Goal: Task Accomplishment & Management: Complete application form

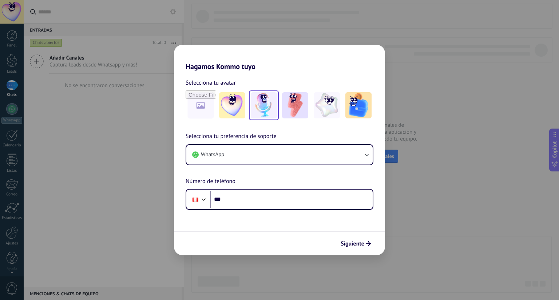
click at [274, 104] on img at bounding box center [264, 105] width 26 height 26
click at [199, 114] on input "file" at bounding box center [200, 105] width 28 height 28
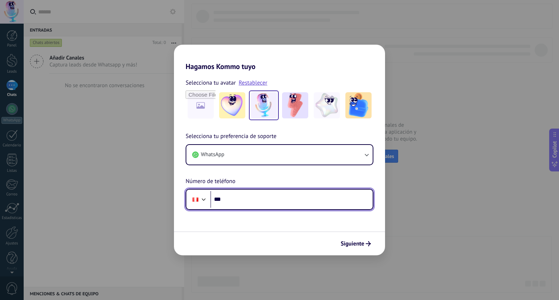
click at [258, 197] on input "***" at bounding box center [291, 199] width 162 height 17
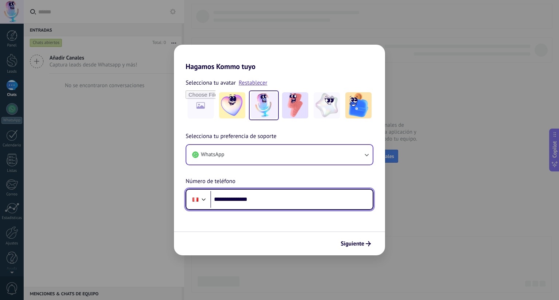
type input "**********"
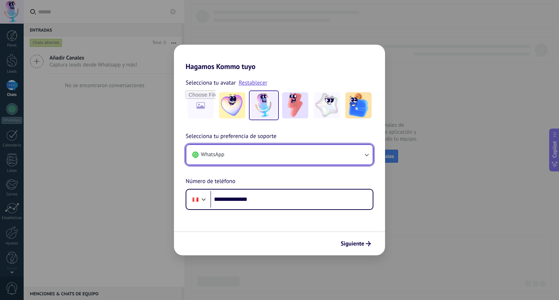
click at [356, 157] on button "WhatsApp" at bounding box center [279, 155] width 186 height 20
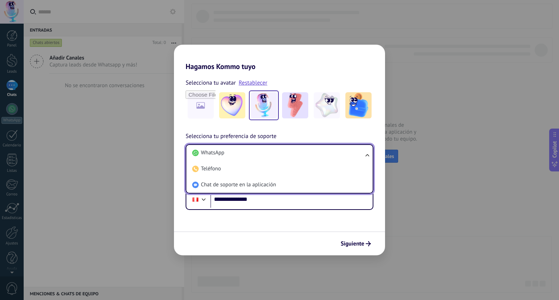
click at [356, 157] on li "WhatsApp" at bounding box center [277, 153] width 177 height 16
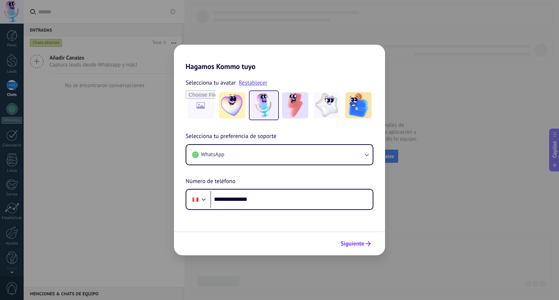
click at [364, 247] on button "Siguiente" at bounding box center [355, 244] width 37 height 12
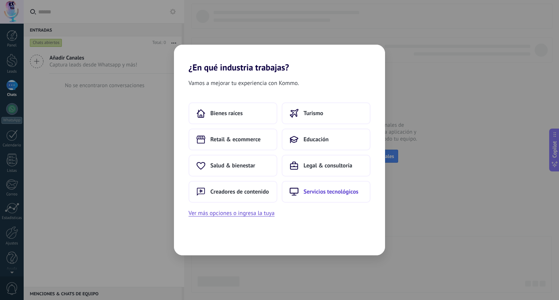
click at [307, 195] on button "Servicios tecnológicos" at bounding box center [326, 192] width 89 height 22
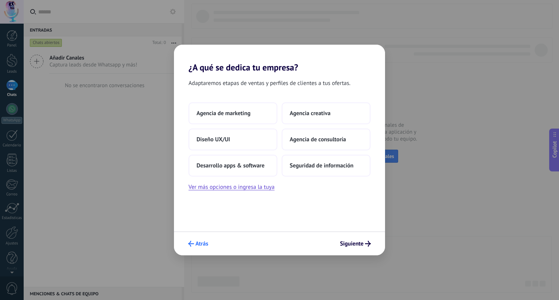
click at [191, 245] on icon "submit" at bounding box center [191, 244] width 6 height 6
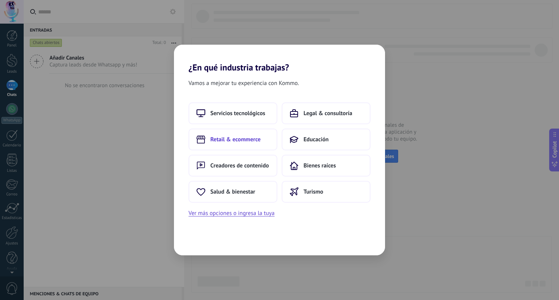
click at [236, 137] on span "Retail & ecommerce" at bounding box center [235, 139] width 50 height 7
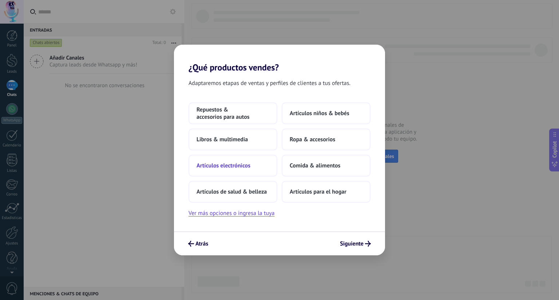
click at [255, 158] on button "Artículos electrónicos" at bounding box center [232, 166] width 89 height 22
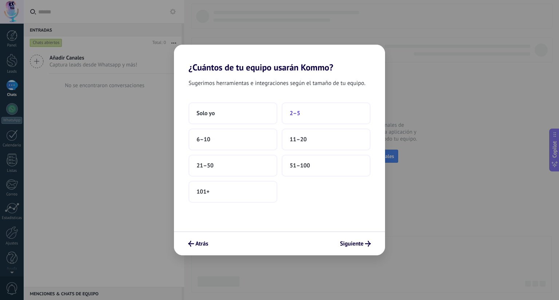
click at [294, 115] on span "2–5" at bounding box center [295, 113] width 11 height 7
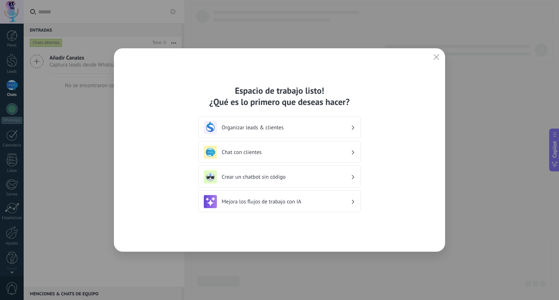
click at [330, 131] on h3 "Organizar leads & clientes" at bounding box center [286, 127] width 129 height 7
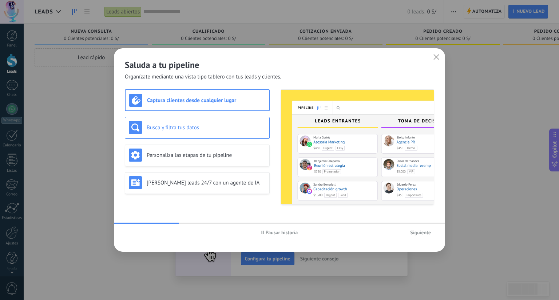
click at [227, 128] on h3 "Busca y filtra tus datos" at bounding box center [206, 127] width 119 height 7
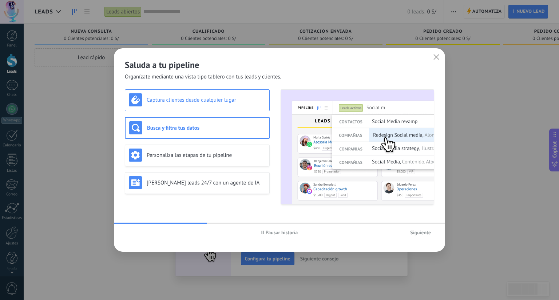
click at [232, 99] on h3 "Captura clientes desde cualquier lugar" at bounding box center [206, 100] width 119 height 7
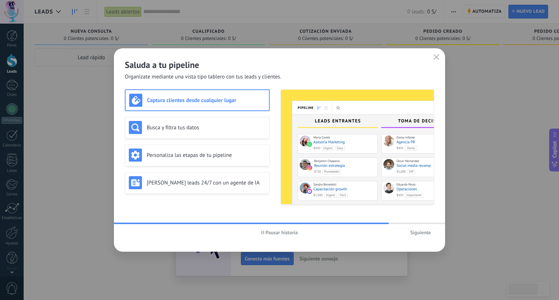
click at [412, 232] on span "Siguiente" at bounding box center [420, 232] width 21 height 5
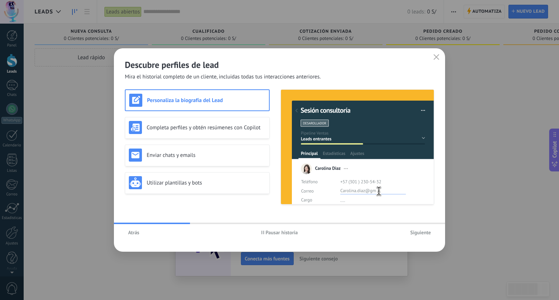
click at [416, 236] on button "Siguiente" at bounding box center [420, 232] width 27 height 11
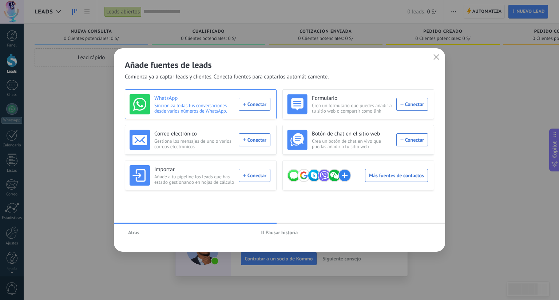
click at [262, 107] on div "WhatsApp Sincroniza todas tus conversaciones desde varios números de WhatsApp. …" at bounding box center [199, 104] width 141 height 20
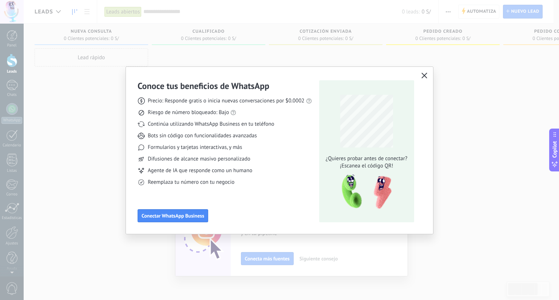
click at [423, 79] on button "button" at bounding box center [423, 76] width 9 height 10
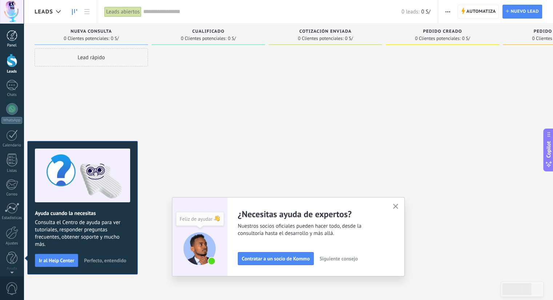
click at [8, 41] on div at bounding box center [12, 35] width 11 height 11
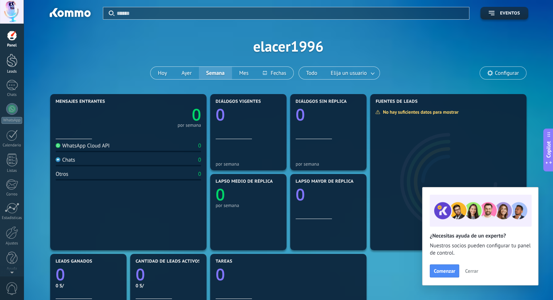
click at [17, 64] on link "Leads" at bounding box center [12, 64] width 24 height 20
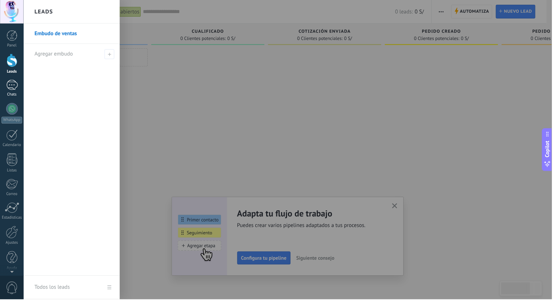
click at [16, 86] on div at bounding box center [12, 85] width 12 height 11
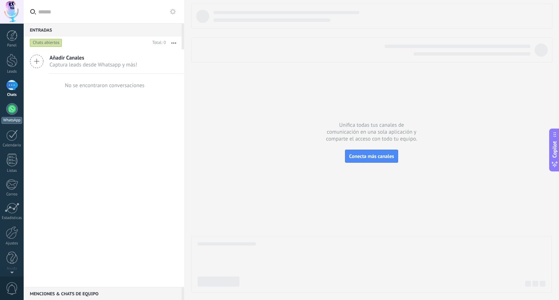
click at [17, 109] on div at bounding box center [12, 109] width 12 height 12
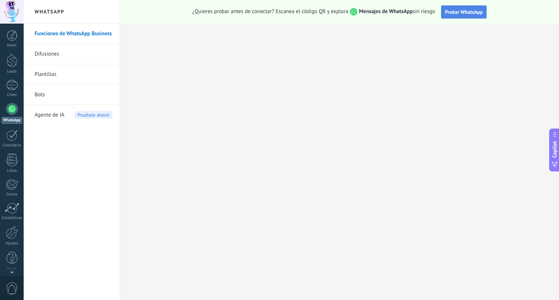
click at [453, 9] on span "Probar WhatsApp" at bounding box center [464, 12] width 38 height 7
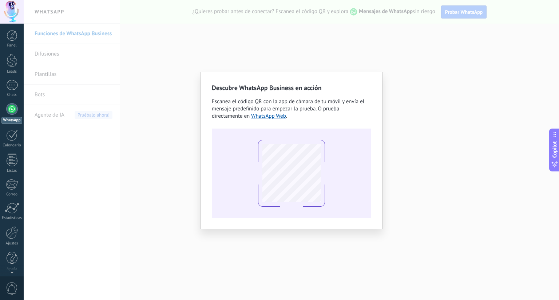
click at [94, 159] on div "Descubre WhatsApp Business en acción Escanea el código QR con la app [PERSON_NA…" at bounding box center [291, 150] width 535 height 300
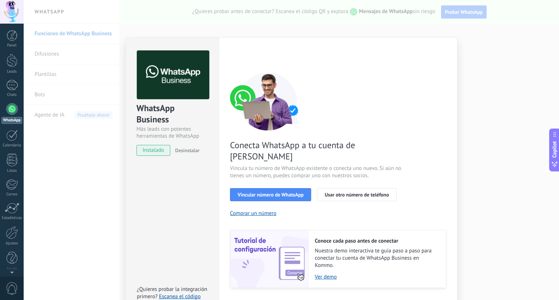
scroll to position [14, 0]
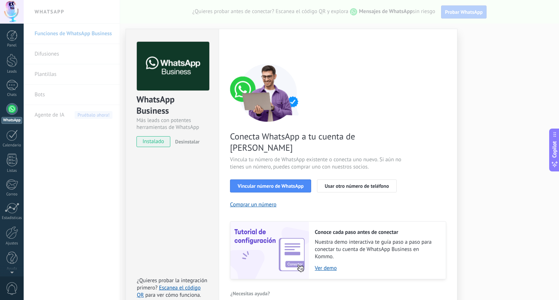
click at [99, 168] on div "WhatsApp Business Más leads con potentes herramientas de WhatsApp instalado Des…" at bounding box center [291, 150] width 535 height 300
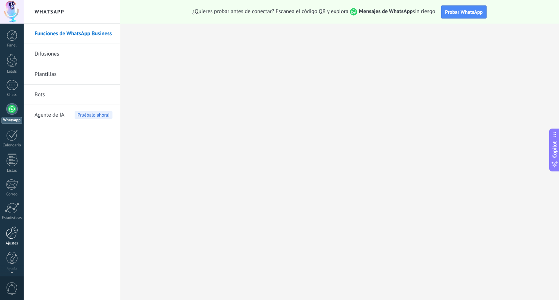
scroll to position [1, 0]
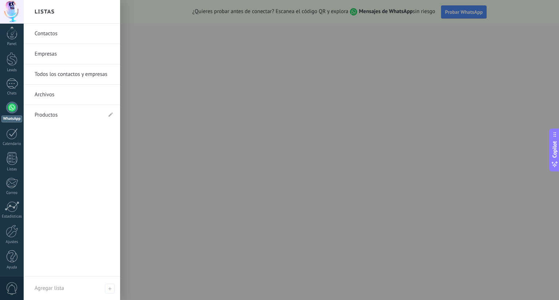
click at [16, 118] on div "WhatsApp" at bounding box center [11, 119] width 21 height 7
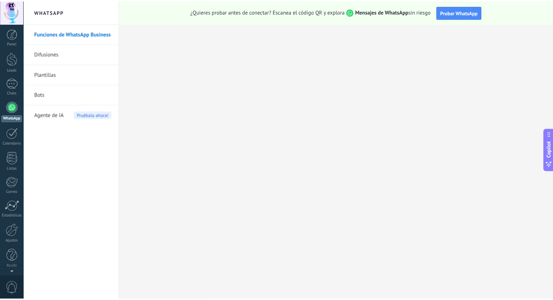
scroll to position [0, 0]
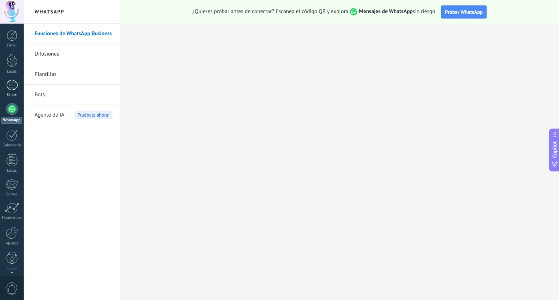
click at [11, 80] on div at bounding box center [12, 85] width 12 height 11
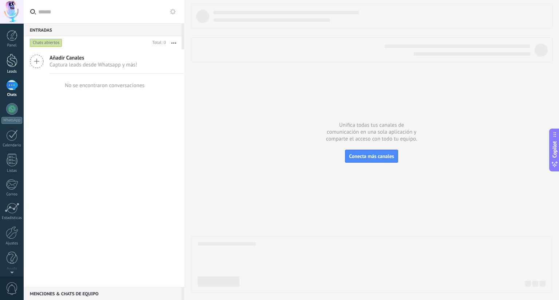
click at [22, 69] on link "Leads" at bounding box center [12, 64] width 24 height 20
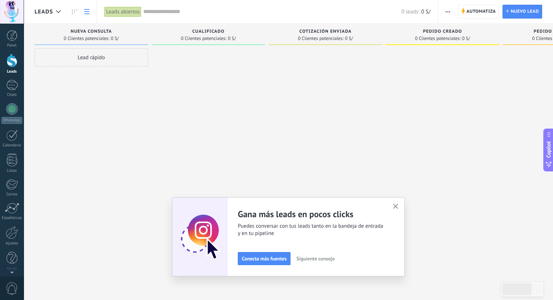
click at [91, 8] on link at bounding box center [87, 12] width 12 height 14
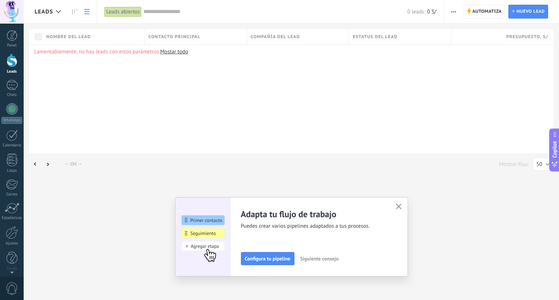
click at [91, 9] on link at bounding box center [87, 12] width 12 height 14
click at [11, 43] on div "Panel" at bounding box center [11, 45] width 21 height 5
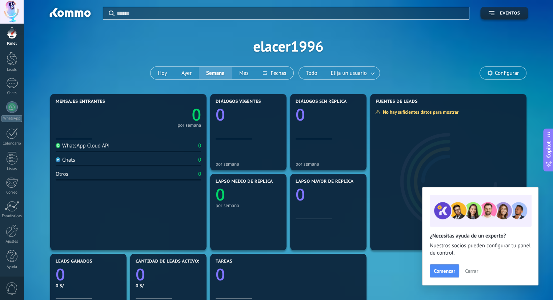
scroll to position [1, 0]
click at [14, 287] on span "0" at bounding box center [12, 289] width 12 height 13
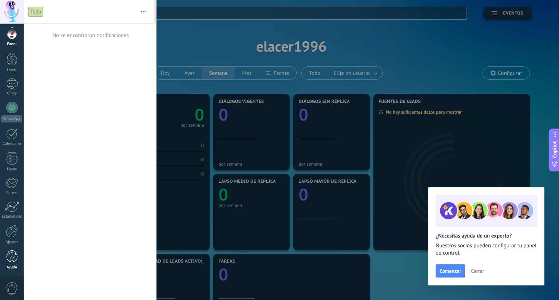
click at [15, 268] on div "Ayuda" at bounding box center [11, 268] width 21 height 5
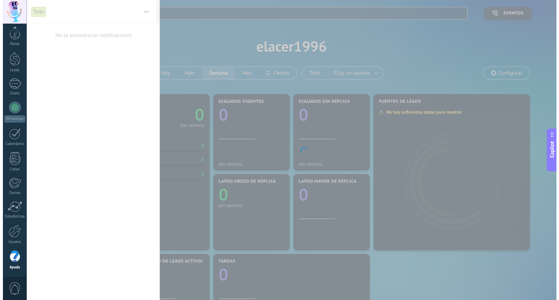
scroll to position [2, 0]
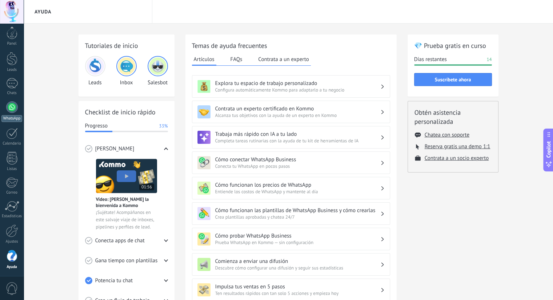
click at [4, 105] on link "WhatsApp" at bounding box center [12, 111] width 24 height 21
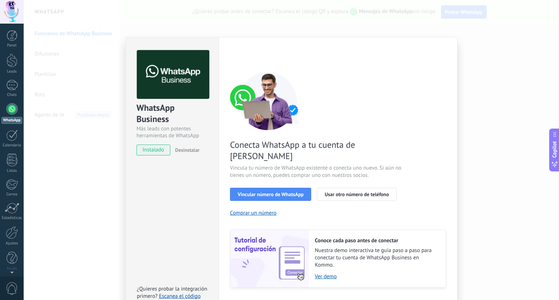
scroll to position [14, 0]
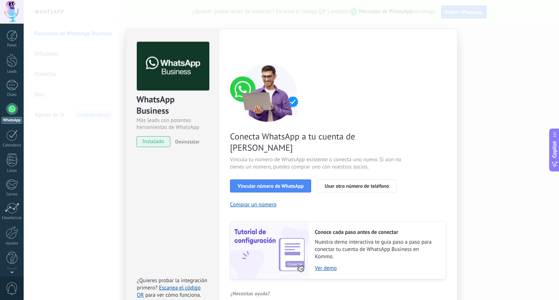
click at [104, 220] on div "WhatsApp Business Más leads con potentes herramientas de WhatsApp instalado Des…" at bounding box center [291, 150] width 535 height 300
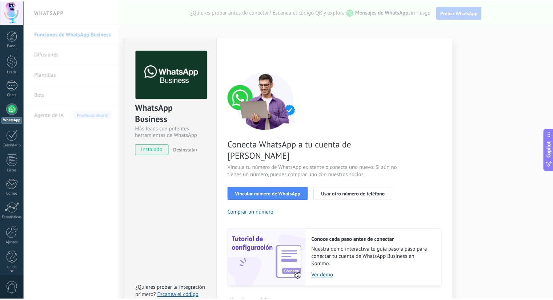
scroll to position [0, 0]
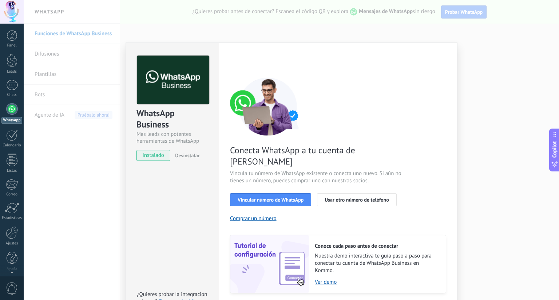
click at [19, 246] on div "Panel Leads Chats WhatsApp Clientes" at bounding box center [12, 154] width 24 height 249
click at [55, 240] on div "WhatsApp Business Más leads con potentes herramientas de WhatsApp instalado Des…" at bounding box center [291, 150] width 535 height 300
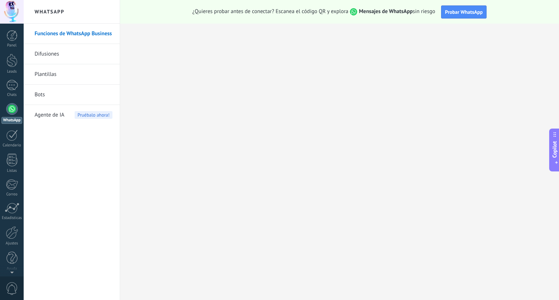
click at [52, 112] on span "Agente de IA" at bounding box center [50, 115] width 30 height 20
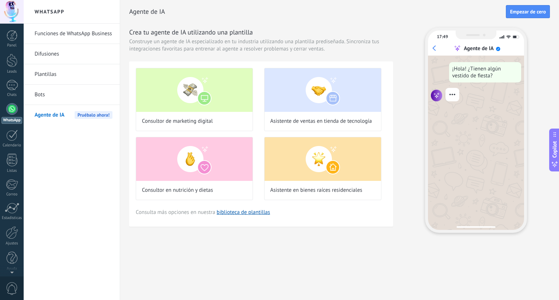
click at [63, 38] on link "Funciones de WhatsApp Business" at bounding box center [74, 34] width 78 height 20
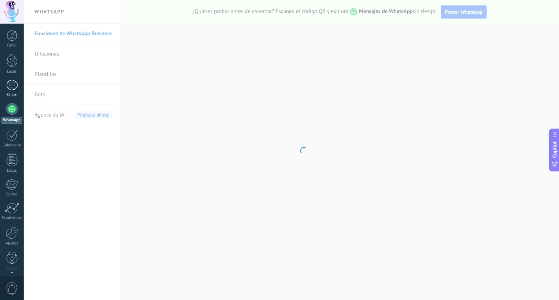
click at [15, 88] on div at bounding box center [12, 85] width 12 height 11
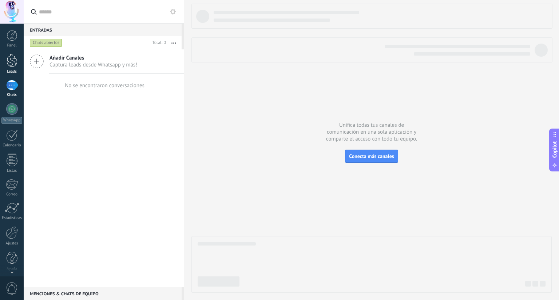
click at [19, 64] on link "Leads" at bounding box center [12, 64] width 24 height 20
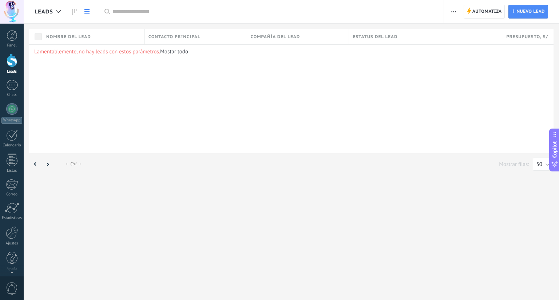
click at [20, 49] on div "Panel Leads Chats WhatsApp Clientes" at bounding box center [12, 154] width 24 height 249
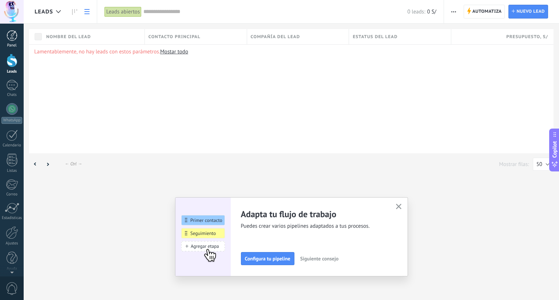
click at [18, 40] on link "Panel" at bounding box center [12, 39] width 24 height 18
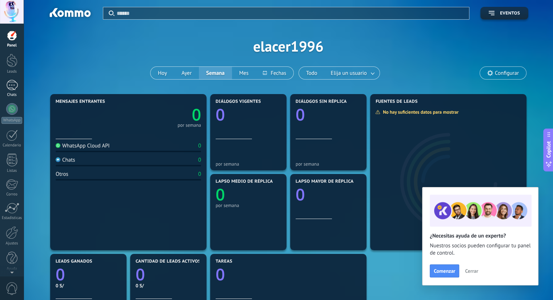
click at [13, 83] on div at bounding box center [12, 85] width 12 height 11
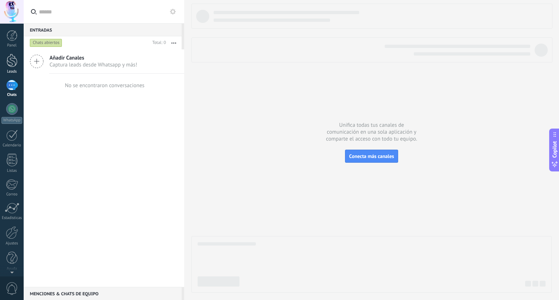
click at [15, 67] on link "Leads" at bounding box center [12, 64] width 24 height 20
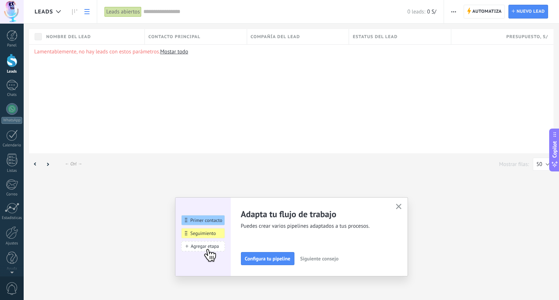
click at [397, 206] on icon "button" at bounding box center [398, 206] width 5 height 5
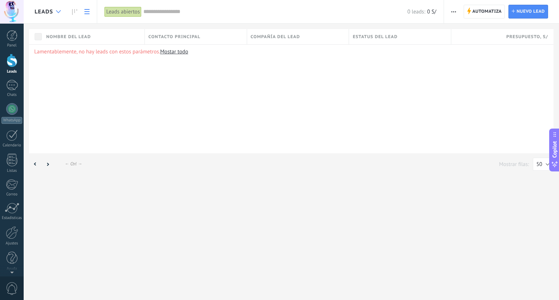
click at [53, 15] on div at bounding box center [58, 12] width 12 height 14
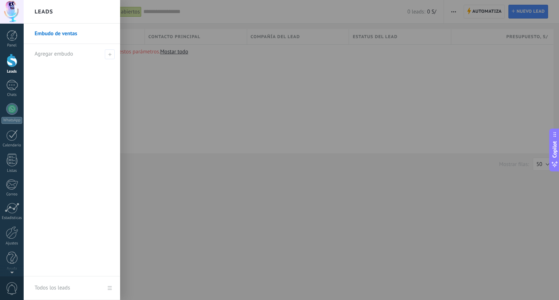
click at [98, 13] on div "Leads" at bounding box center [72, 12] width 96 height 24
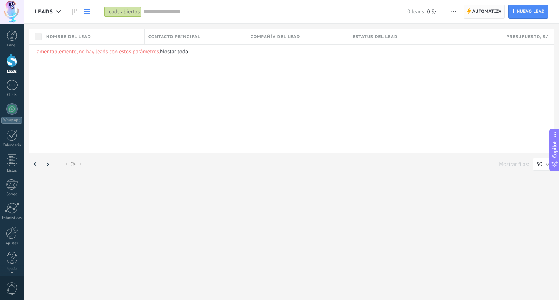
click at [474, 15] on span "Automatiza" at bounding box center [486, 11] width 29 height 13
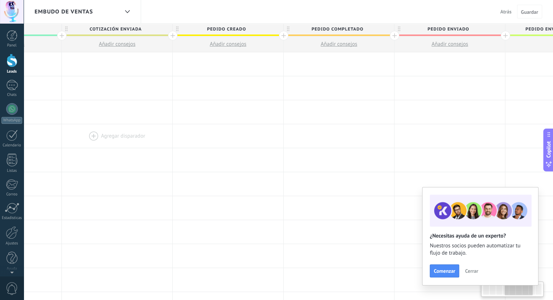
drag, startPoint x: 487, startPoint y: 91, endPoint x: 75, endPoint y: 127, distance: 414.4
click at [75, 127] on div "**********" at bounding box center [228, 304] width 998 height 504
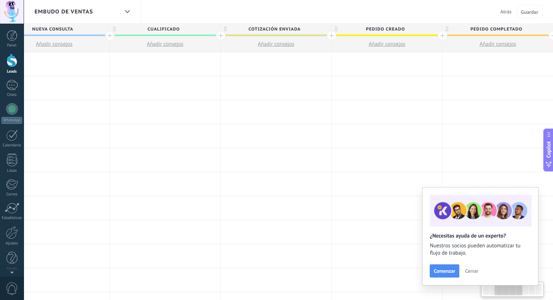
scroll to position [0, 226]
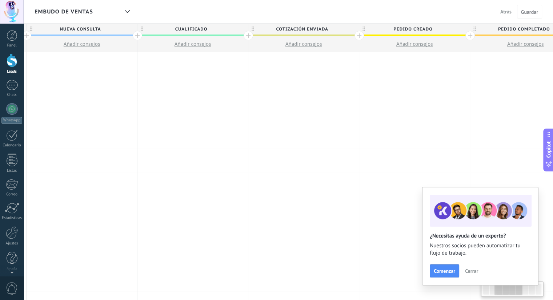
drag, startPoint x: 416, startPoint y: 96, endPoint x: 558, endPoint y: 128, distance: 145.7
click at [553, 128] on html ".abccls-1,.abccls-2{fill-rule:evenodd}.abccls-2{fill:#fff} .abfcls-1{fill:none}…" at bounding box center [276, 150] width 553 height 300
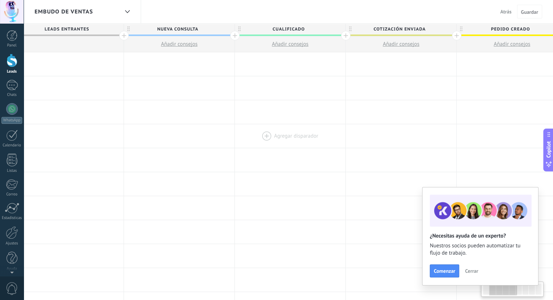
scroll to position [0, 24]
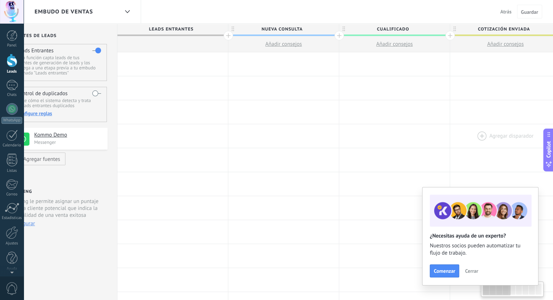
drag, startPoint x: 151, startPoint y: 129, endPoint x: 487, endPoint y: 129, distance: 336.1
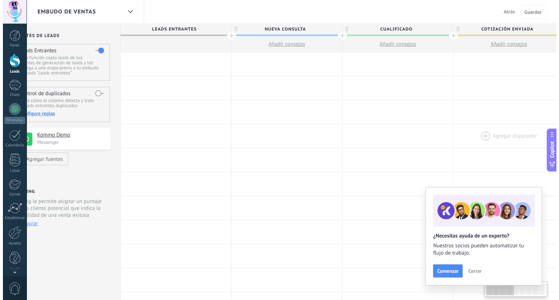
scroll to position [0, 0]
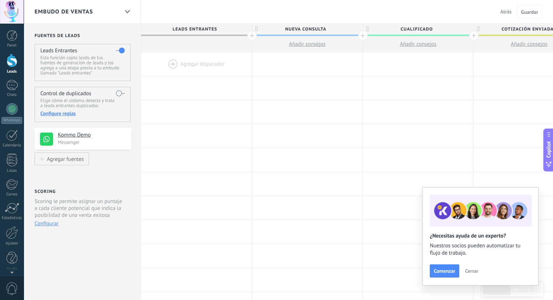
click at [64, 136] on h4 "Kommo Demo" at bounding box center [92, 135] width 68 height 7
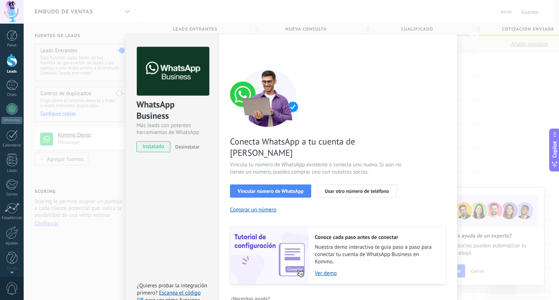
scroll to position [14, 0]
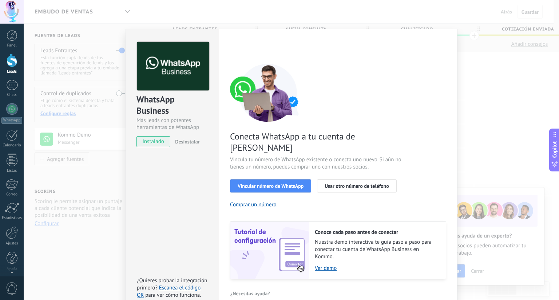
click at [470, 135] on div "WhatsApp Business Más leads con potentes herramientas de WhatsApp instalado Des…" at bounding box center [291, 150] width 535 height 300
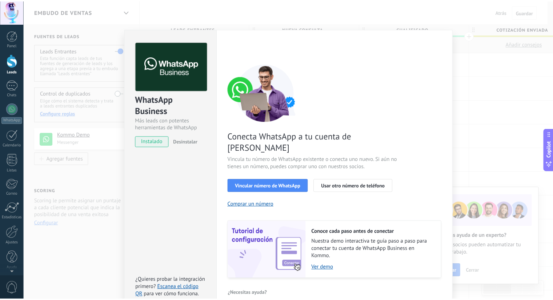
scroll to position [0, 0]
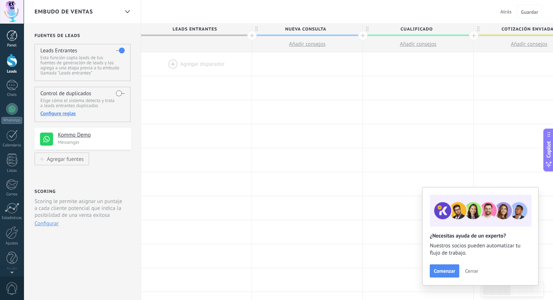
click at [10, 37] on div at bounding box center [12, 35] width 11 height 11
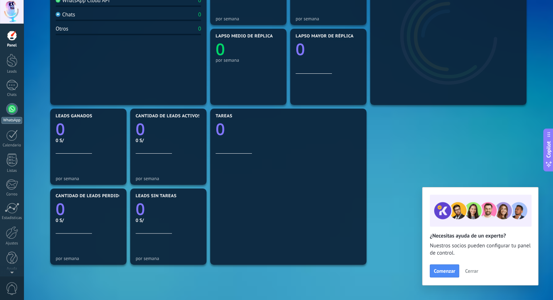
click at [11, 111] on div at bounding box center [12, 109] width 12 height 12
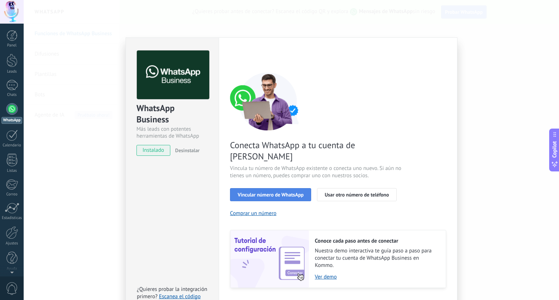
scroll to position [14, 0]
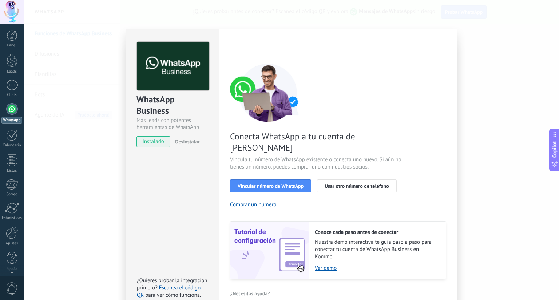
click at [85, 218] on div "WhatsApp Business Más leads con potentes herramientas de WhatsApp instalado Des…" at bounding box center [291, 150] width 535 height 300
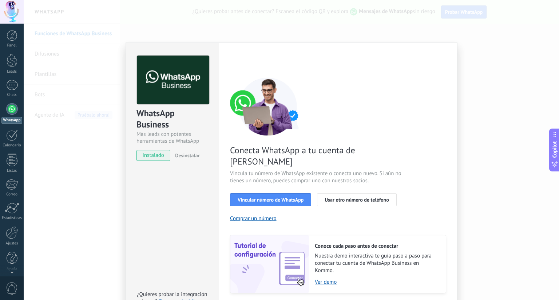
scroll to position [0, 0]
click at [30, 163] on div "WhatsApp Business Más leads con potentes herramientas de WhatsApp instalado Des…" at bounding box center [291, 150] width 535 height 300
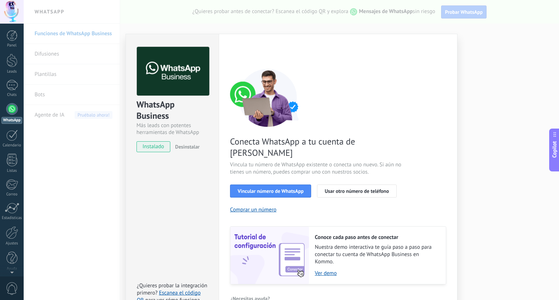
scroll to position [14, 0]
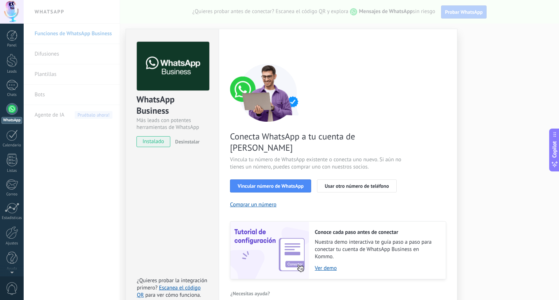
click at [463, 226] on div "WhatsApp Business Más leads con potentes herramientas de WhatsApp instalado Des…" at bounding box center [291, 150] width 535 height 300
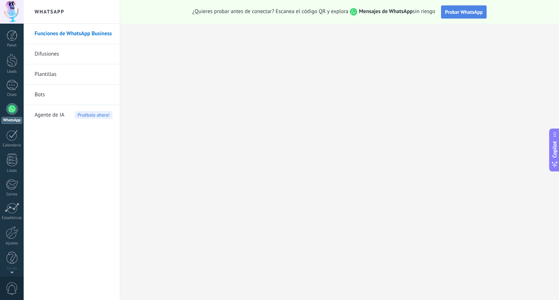
click at [466, 13] on span "Probar WhatsApp" at bounding box center [464, 12] width 38 height 7
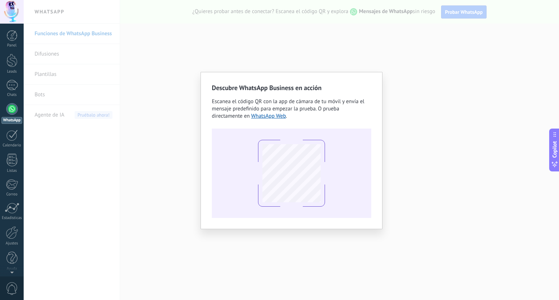
click at [449, 57] on div "Descubre WhatsApp Business en acción Escanea el código QR con la app [PERSON_NA…" at bounding box center [291, 150] width 535 height 300
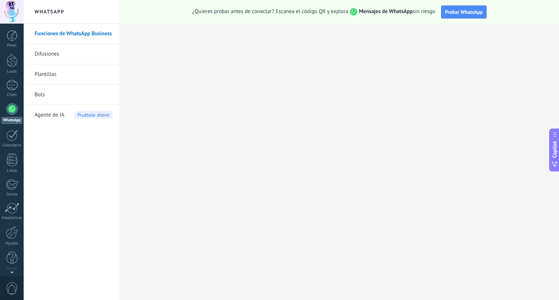
click at [46, 52] on link "Difusiones" at bounding box center [74, 54] width 78 height 20
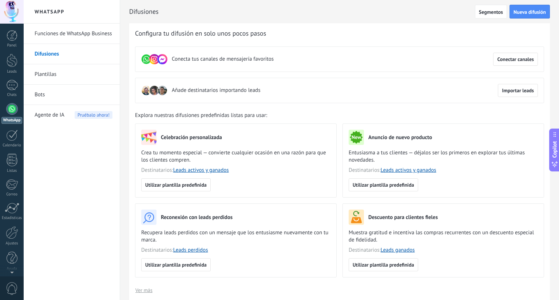
click at [41, 71] on link "Plantillas" at bounding box center [74, 74] width 78 height 20
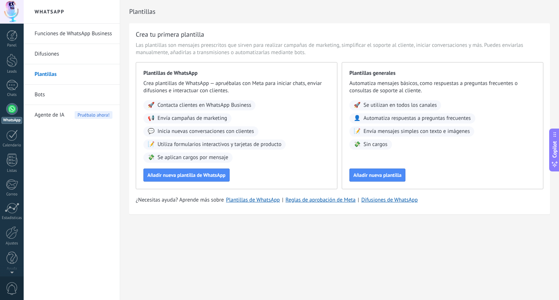
click at [43, 54] on link "Difusiones" at bounding box center [74, 54] width 78 height 20
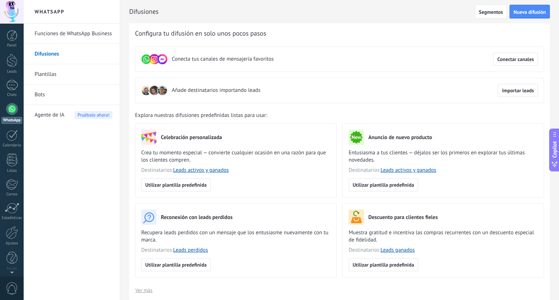
click at [40, 92] on link "Bots" at bounding box center [74, 95] width 78 height 20
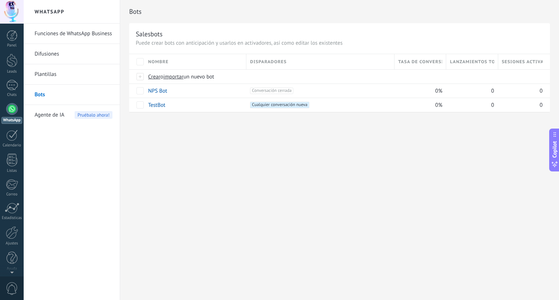
click at [37, 112] on span "Agente de IA" at bounding box center [50, 115] width 30 height 20
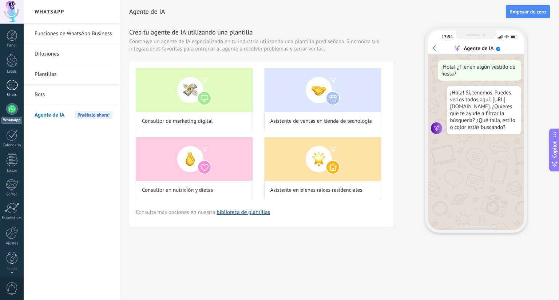
click at [5, 82] on link "Chats" at bounding box center [12, 88] width 24 height 17
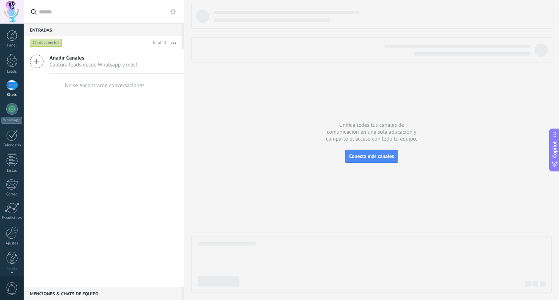
click at [38, 65] on icon at bounding box center [37, 62] width 14 height 14
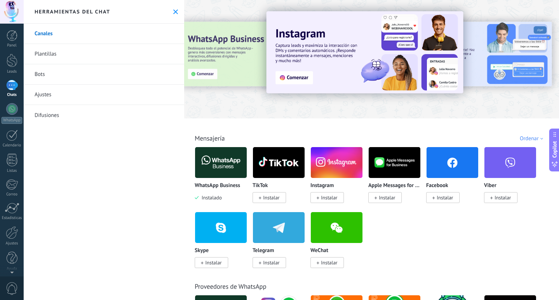
click at [218, 167] on img at bounding box center [221, 162] width 52 height 35
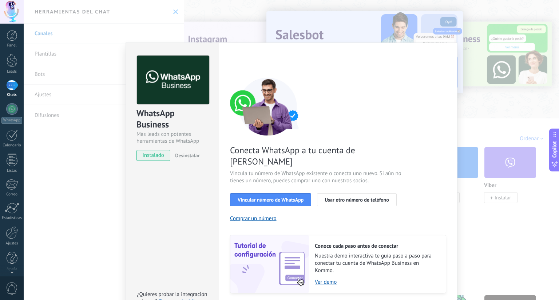
click at [59, 213] on div "WhatsApp Business Más leads con potentes herramientas de WhatsApp instalado Des…" at bounding box center [291, 150] width 535 height 300
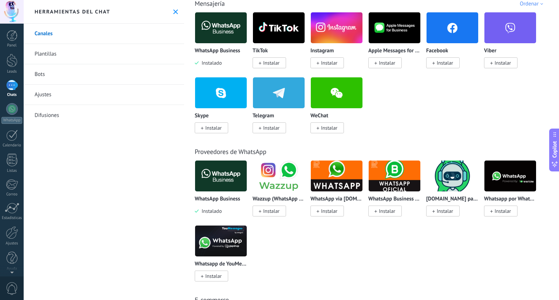
scroll to position [99, 0]
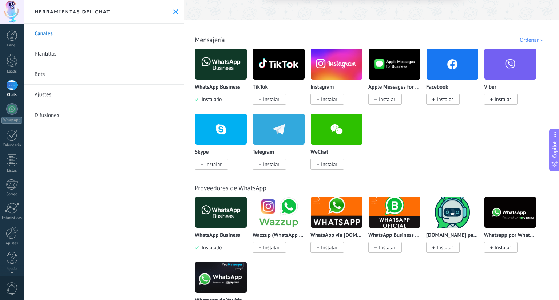
click at [225, 74] on img at bounding box center [221, 64] width 52 height 35
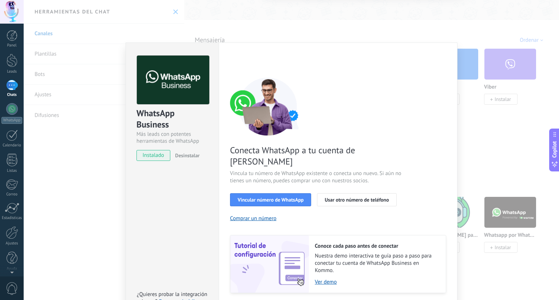
click at [115, 166] on div "WhatsApp Business Más leads con potentes herramientas de WhatsApp instalado Des…" at bounding box center [291, 150] width 535 height 300
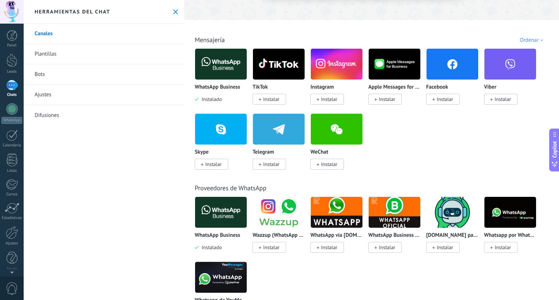
click at [281, 68] on img at bounding box center [279, 64] width 52 height 35
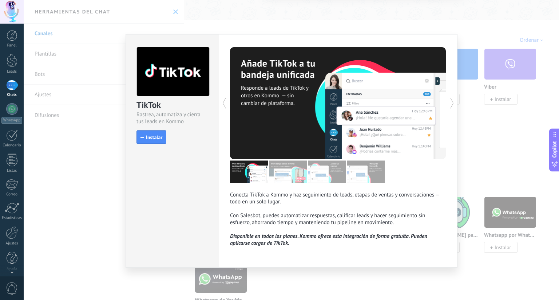
click at [84, 191] on div "TikTok Rastrea, automatiza y cierra tus leads en Kommo install Instalar Conecta…" at bounding box center [291, 150] width 535 height 300
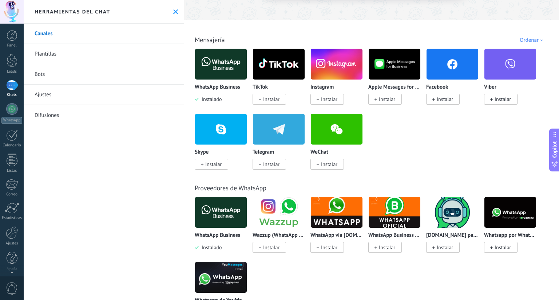
scroll to position [0, 0]
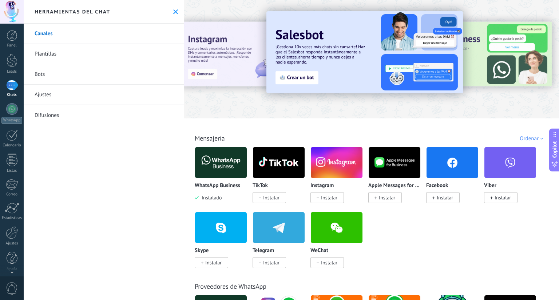
click at [524, 137] on div "Ordenar" at bounding box center [532, 138] width 26 height 7
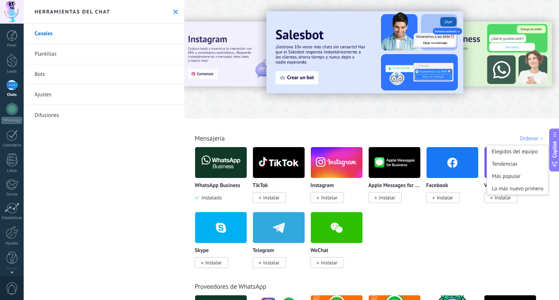
click at [524, 137] on div "Ordenar" at bounding box center [532, 138] width 26 height 7
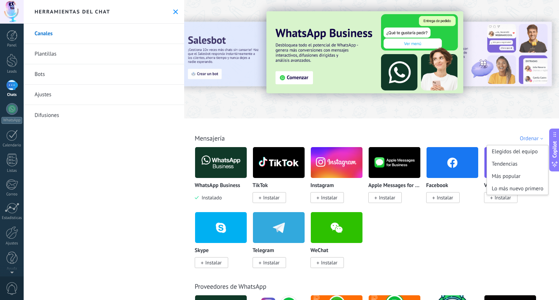
click at [288, 132] on div "Todo Bandeja de entrada Soluciones de IA Automatizaciones Fuentes de leads Inst…" at bounding box center [371, 131] width 370 height 24
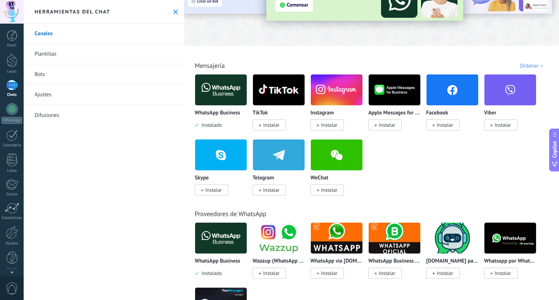
scroll to position [109, 0]
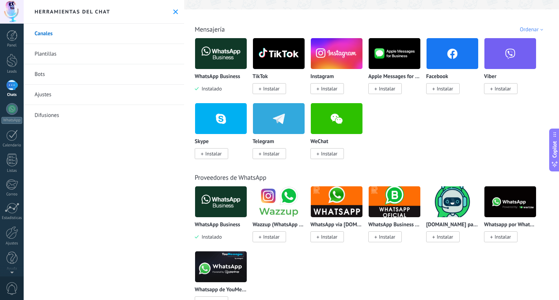
click at [221, 198] on img at bounding box center [221, 201] width 52 height 35
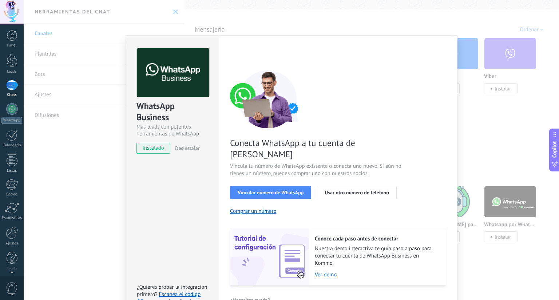
scroll to position [14, 0]
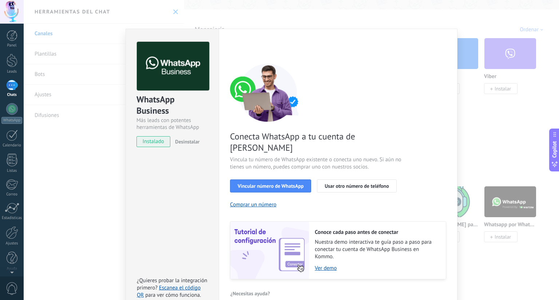
click at [118, 220] on div "WhatsApp Business Más leads con potentes herramientas de WhatsApp instalado Des…" at bounding box center [291, 150] width 535 height 300
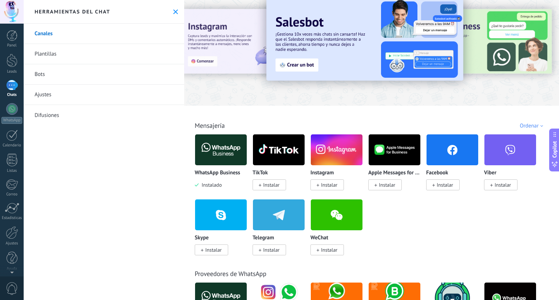
scroll to position [0, 0]
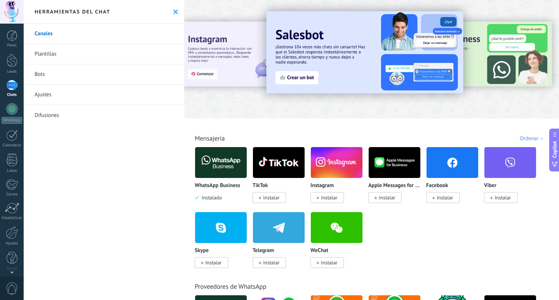
drag, startPoint x: 531, startPoint y: 51, endPoint x: 391, endPoint y: 60, distance: 139.6
click at [391, 60] on div at bounding box center [371, 57] width 375 height 104
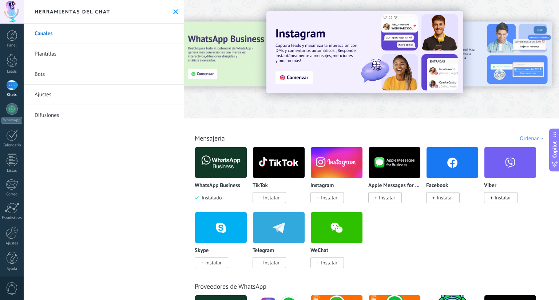
click at [401, 160] on img at bounding box center [394, 162] width 52 height 35
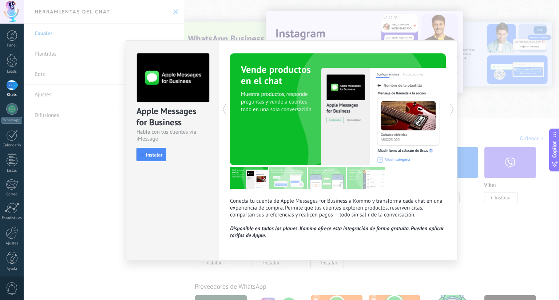
click at [74, 163] on div "Apple Messages for Business Habla con tus clientes vía iMessage install Instala…" at bounding box center [291, 150] width 535 height 300
